Goal: Information Seeking & Learning: Understand process/instructions

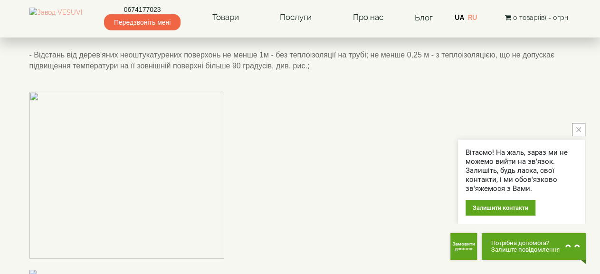
scroll to position [198, 0]
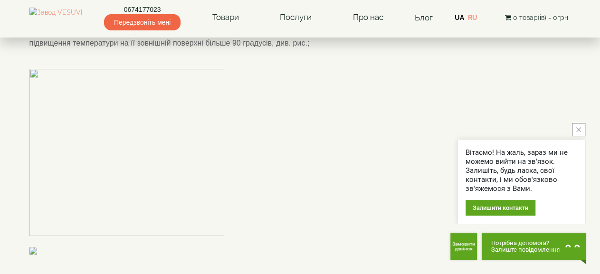
click at [579, 128] on icon "close button" at bounding box center [579, 129] width 5 height 5
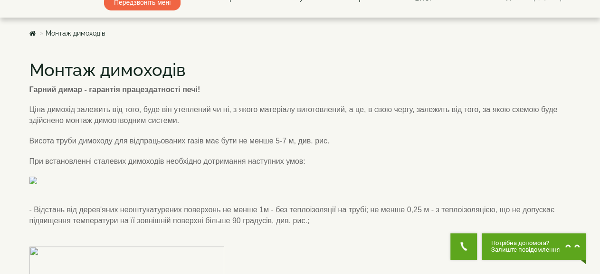
scroll to position [0, 0]
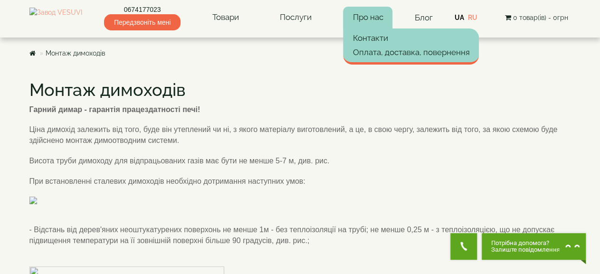
click at [384, 17] on link "Про нас" at bounding box center [367, 18] width 49 height 22
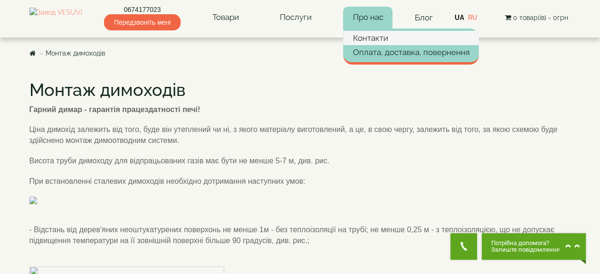
click at [389, 34] on link "Контакти" at bounding box center [411, 38] width 136 height 14
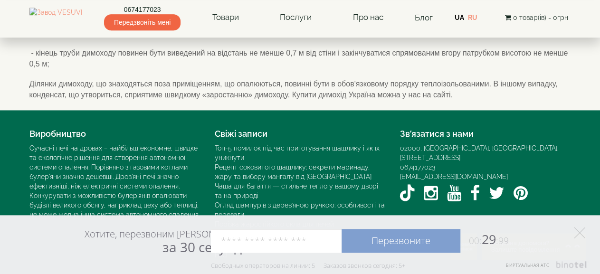
scroll to position [742, 0]
click at [584, 233] on icon at bounding box center [579, 232] width 11 height 11
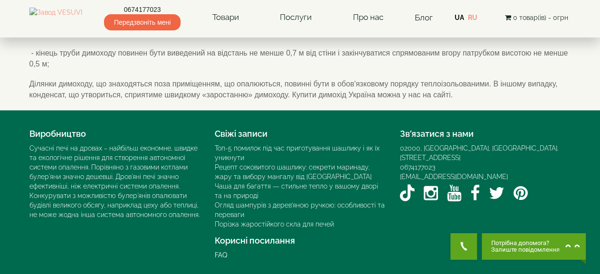
scroll to position [661, 0]
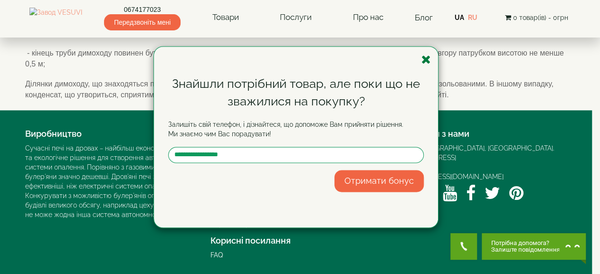
click at [423, 62] on icon "button" at bounding box center [427, 60] width 10 height 12
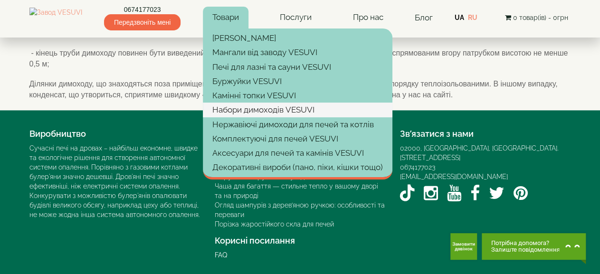
click at [277, 108] on link "Набори димоходів VESUVI" at bounding box center [298, 110] width 190 height 14
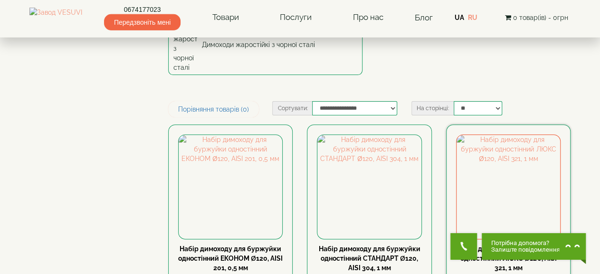
scroll to position [99, 0]
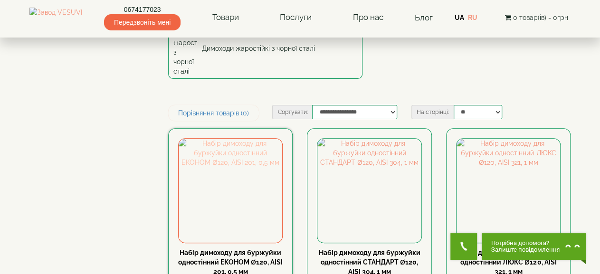
click at [237, 148] on img at bounding box center [231, 191] width 104 height 104
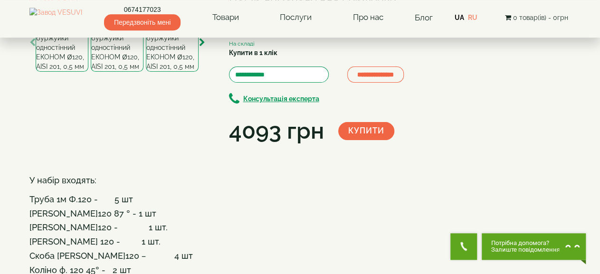
scroll to position [99, 0]
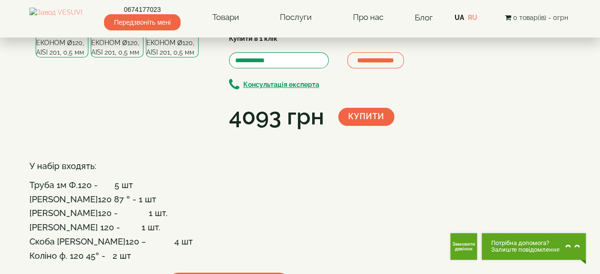
click at [204, 33] on icon "button" at bounding box center [202, 28] width 6 height 9
click at [203, 33] on icon "button" at bounding box center [202, 28] width 6 height 9
click at [202, 33] on icon "button" at bounding box center [202, 28] width 6 height 9
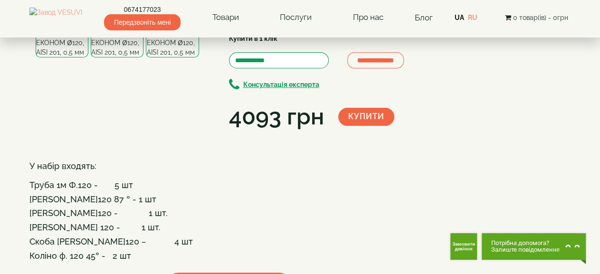
click at [202, 33] on icon "button" at bounding box center [202, 28] width 6 height 9
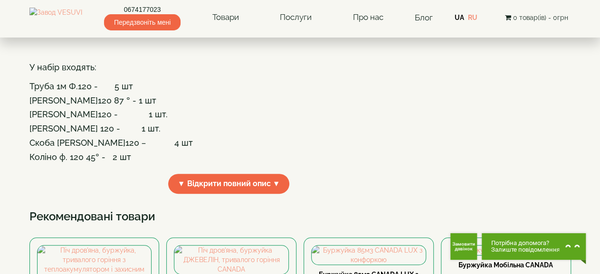
scroll to position [0, 0]
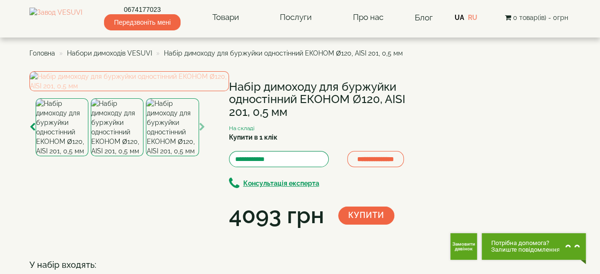
click at [136, 91] on img at bounding box center [129, 81] width 200 height 20
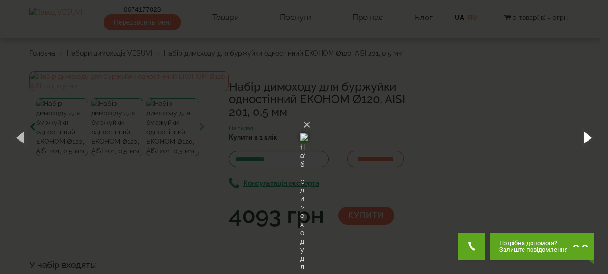
click at [590, 138] on button "button" at bounding box center [587, 137] width 43 height 52
click at [588, 138] on button "button" at bounding box center [587, 137] width 43 height 52
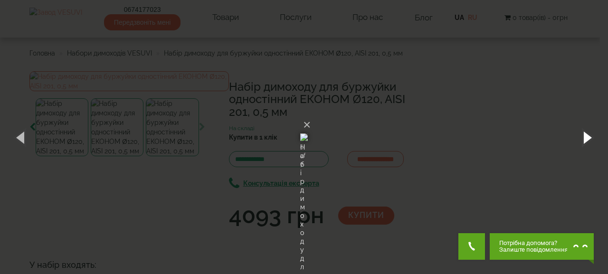
click at [588, 138] on button "button" at bounding box center [587, 137] width 43 height 52
click at [591, 139] on button "button" at bounding box center [587, 137] width 43 height 52
click at [311, 115] on button "×" at bounding box center [307, 125] width 8 height 21
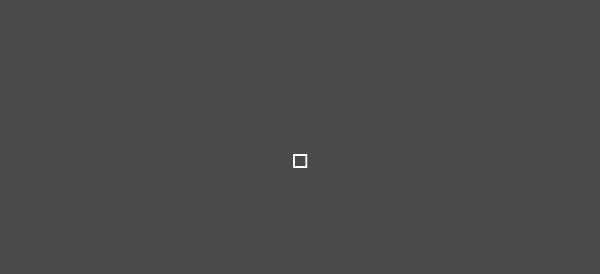
scroll to position [99, 0]
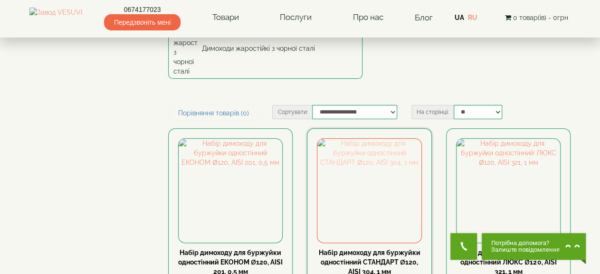
click at [381, 162] on img at bounding box center [370, 191] width 104 height 104
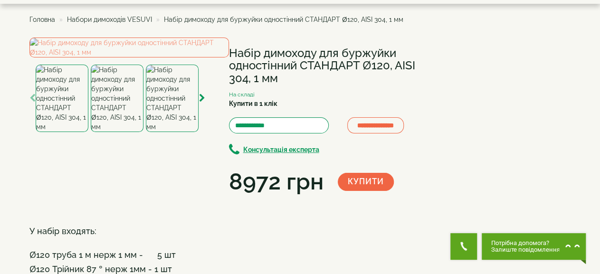
scroll to position [99, 0]
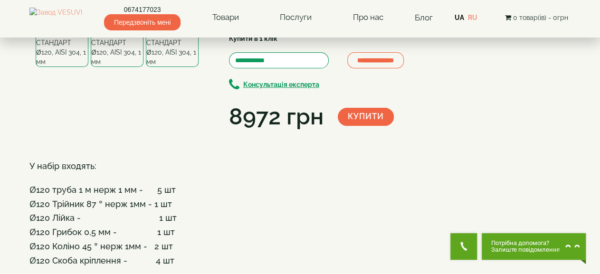
click at [200, 38] on icon "button" at bounding box center [202, 33] width 6 height 9
click at [201, 38] on icon "button" at bounding box center [202, 33] width 6 height 9
click at [202, 38] on icon "button" at bounding box center [202, 33] width 6 height 9
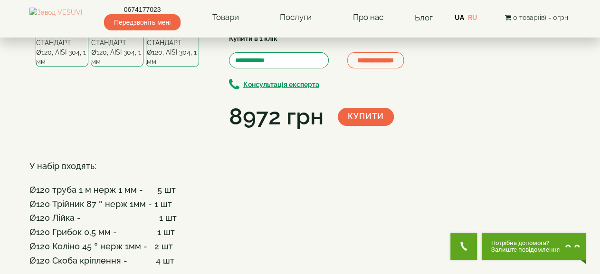
click at [202, 38] on icon "button" at bounding box center [202, 33] width 6 height 9
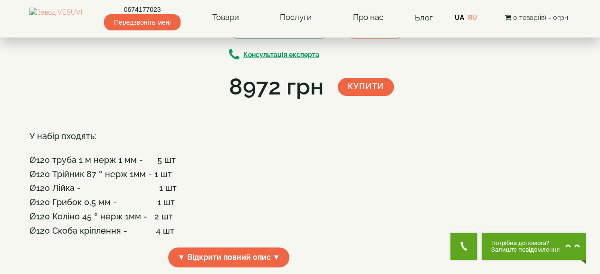
scroll to position [148, 0]
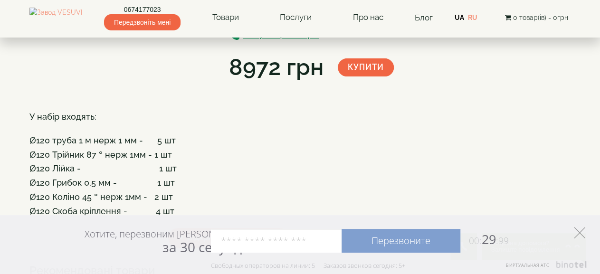
click at [580, 234] on icon at bounding box center [579, 232] width 11 height 11
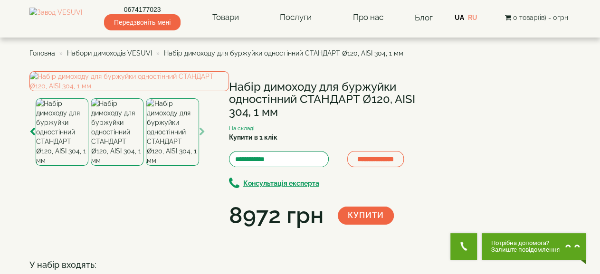
scroll to position [99, 0]
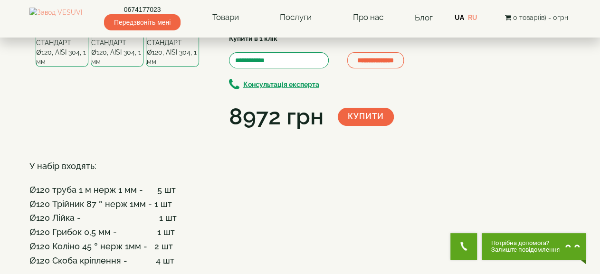
click at [34, 38] on icon "button" at bounding box center [32, 33] width 6 height 9
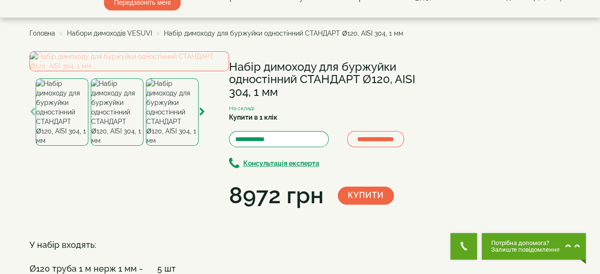
scroll to position [0, 0]
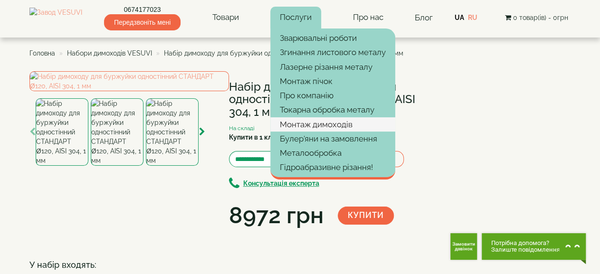
click at [347, 124] on link "Монтаж димоходів" at bounding box center [332, 124] width 125 height 14
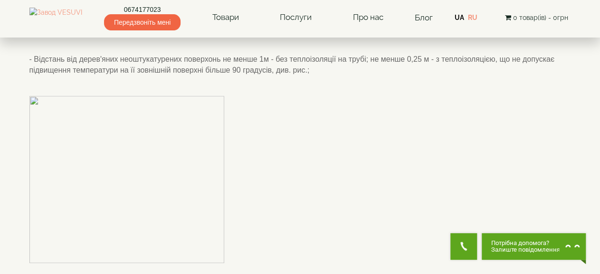
scroll to position [99, 0]
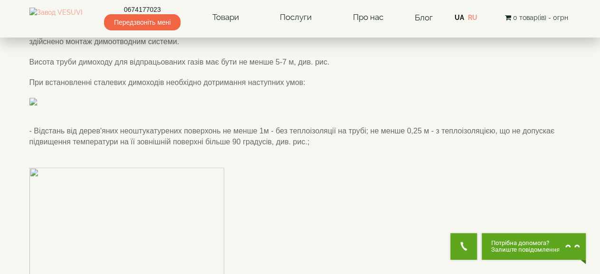
click at [232, 106] on img at bounding box center [151, 102] width 245 height 8
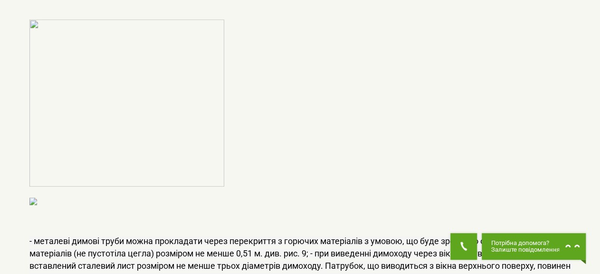
scroll to position [0, 0]
